Goal: Transaction & Acquisition: Purchase product/service

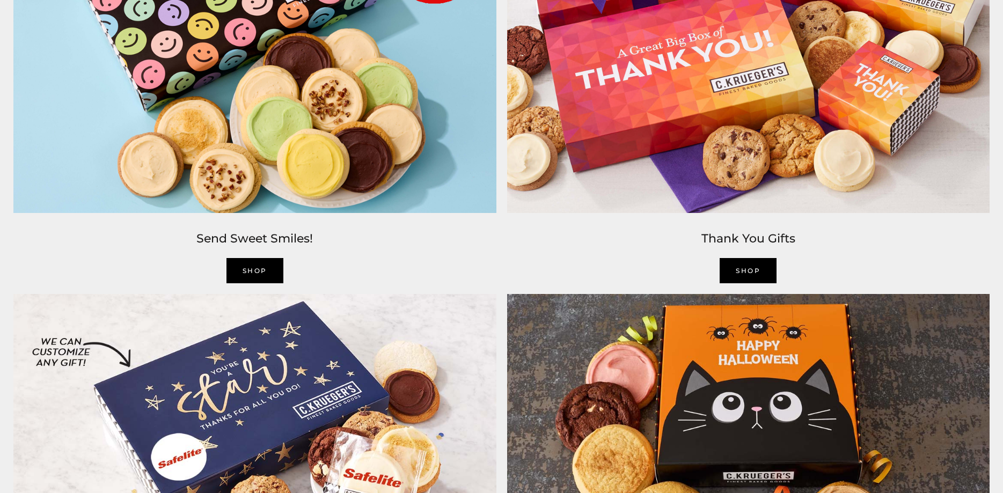
scroll to position [1752, 0]
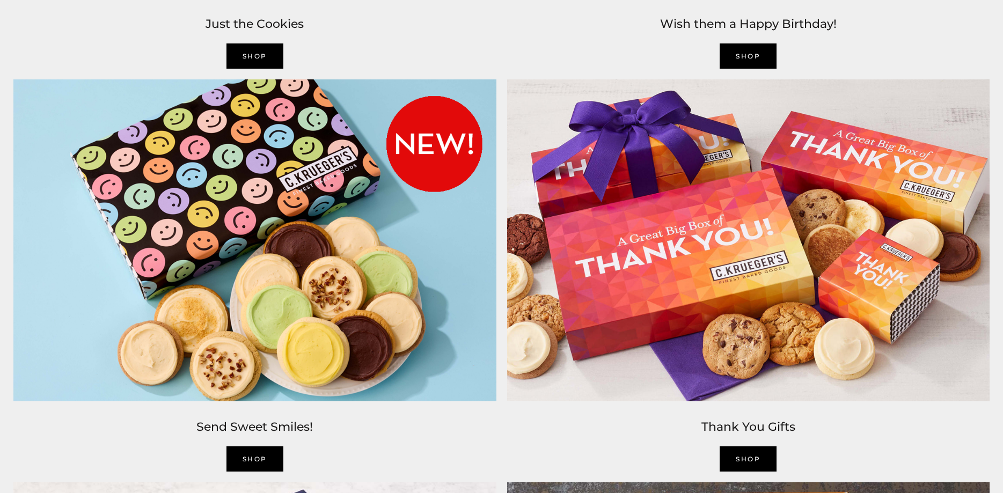
click at [739, 462] on link "Shop" at bounding box center [748, 459] width 57 height 25
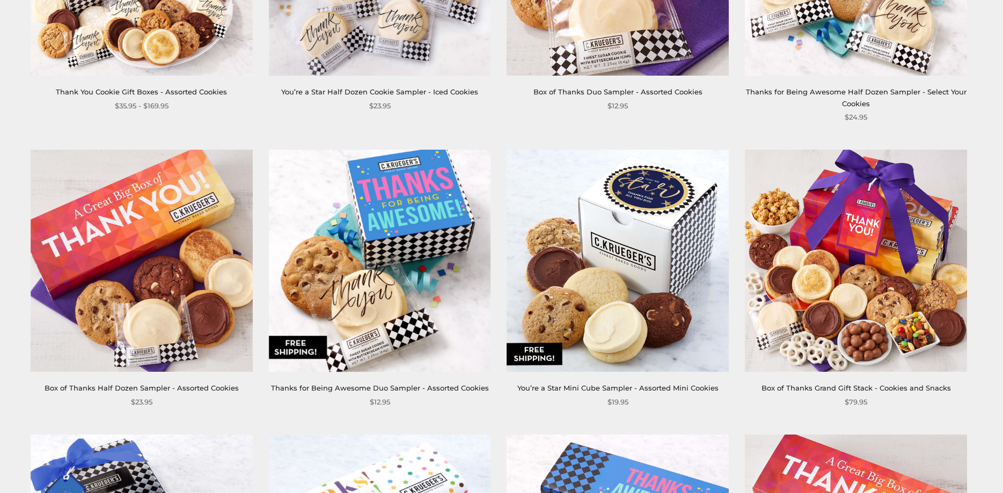
scroll to position [1588, 0]
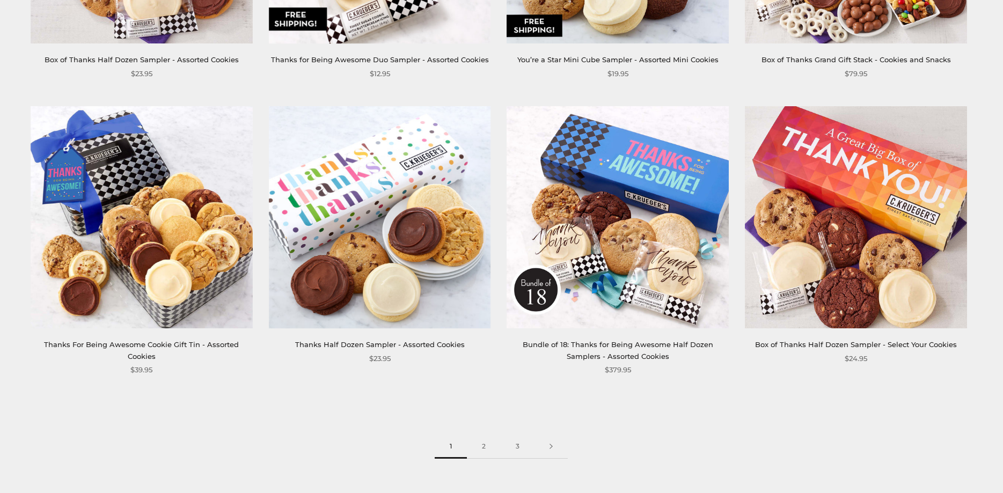
click at [121, 249] on img at bounding box center [142, 217] width 222 height 222
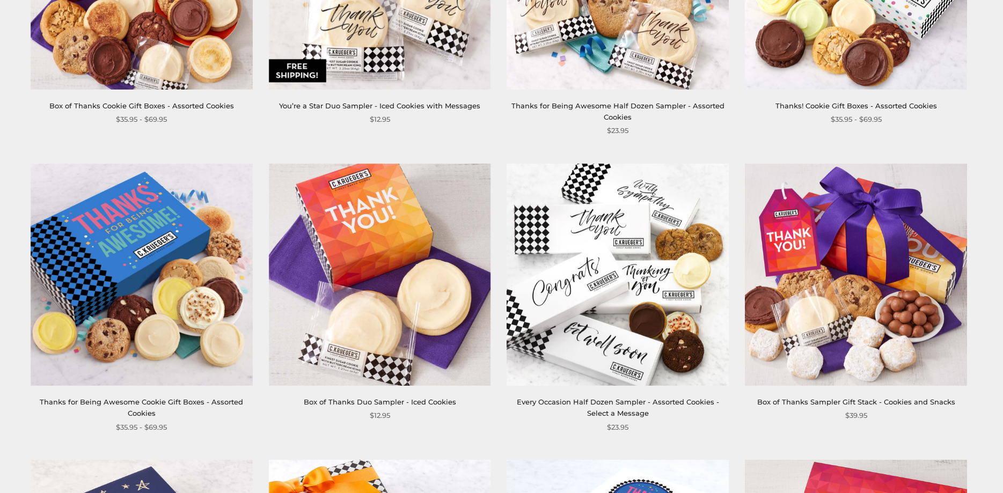
scroll to position [383, 0]
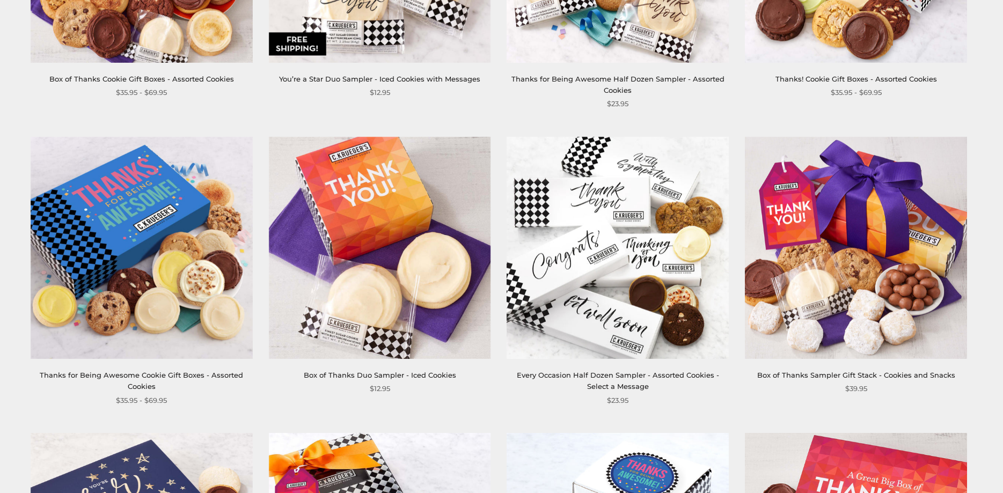
click at [909, 293] on img at bounding box center [856, 248] width 222 height 222
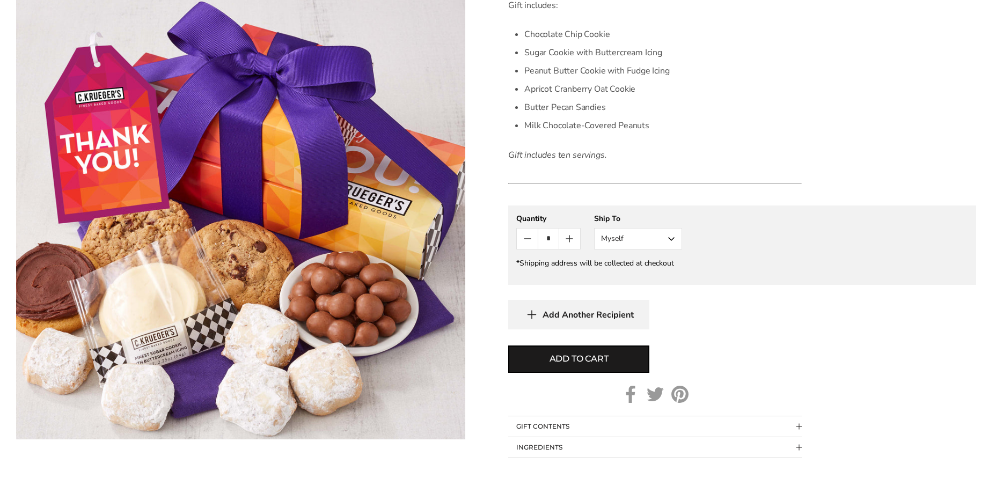
scroll to position [602, 0]
